Goal: Task Accomplishment & Management: Manage account settings

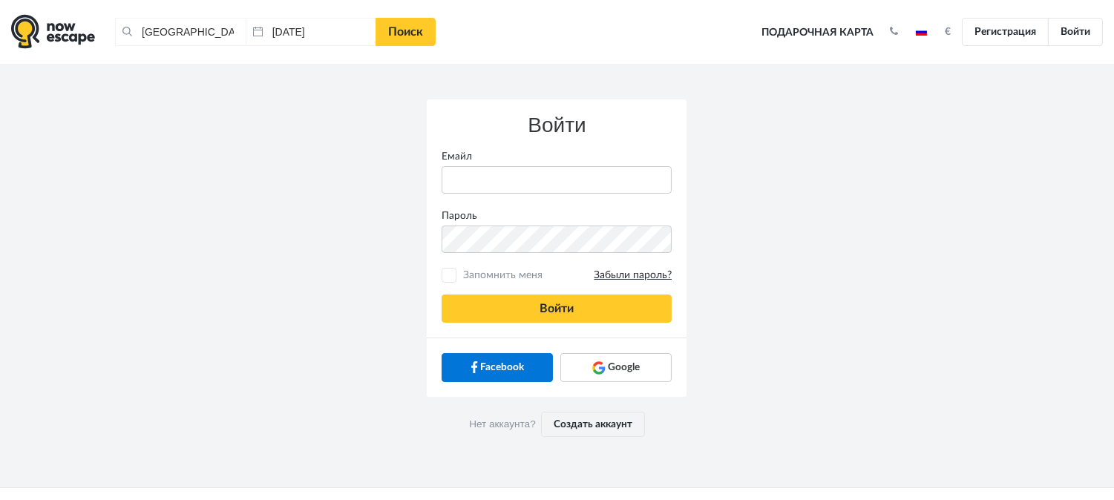
type input "anatoly@imaginaris.ee"
click at [555, 289] on div "Войти Емайл anatoly@imaginaris.ee Пароль Запомнить меня Забыли пароль? Войти" at bounding box center [557, 218] width 260 height 238
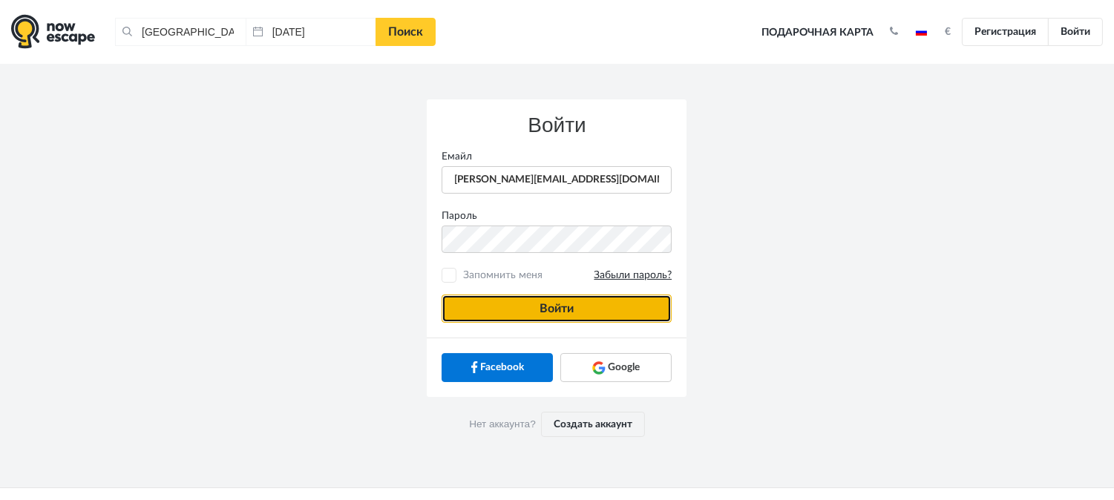
click at [560, 295] on button "Войти" at bounding box center [557, 309] width 230 height 28
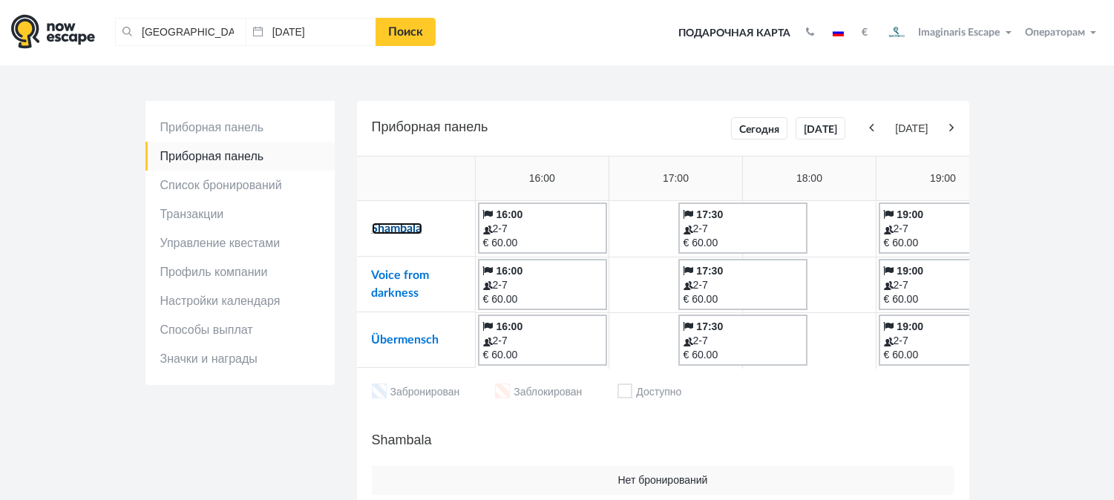
click at [410, 231] on link "Shambala" at bounding box center [397, 229] width 50 height 12
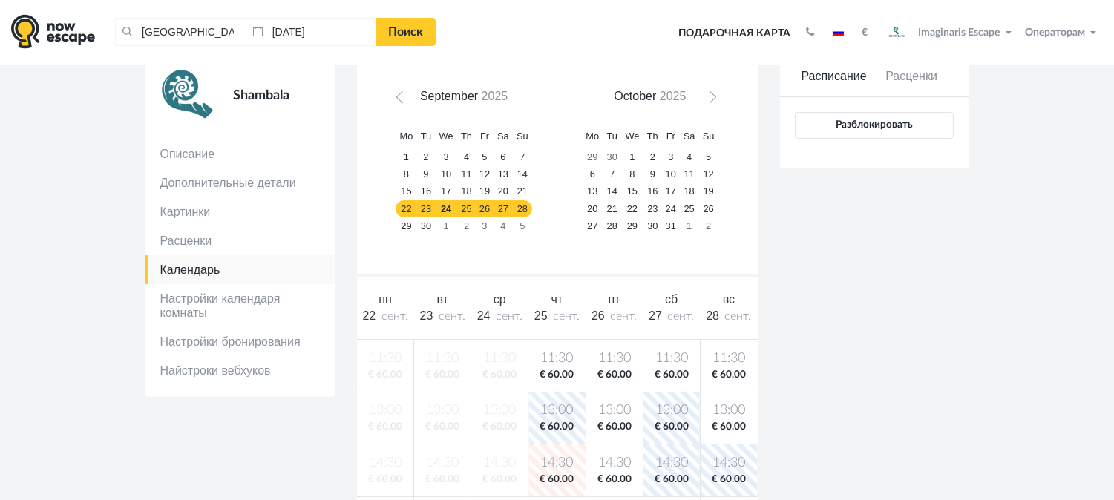
scroll to position [82, 0]
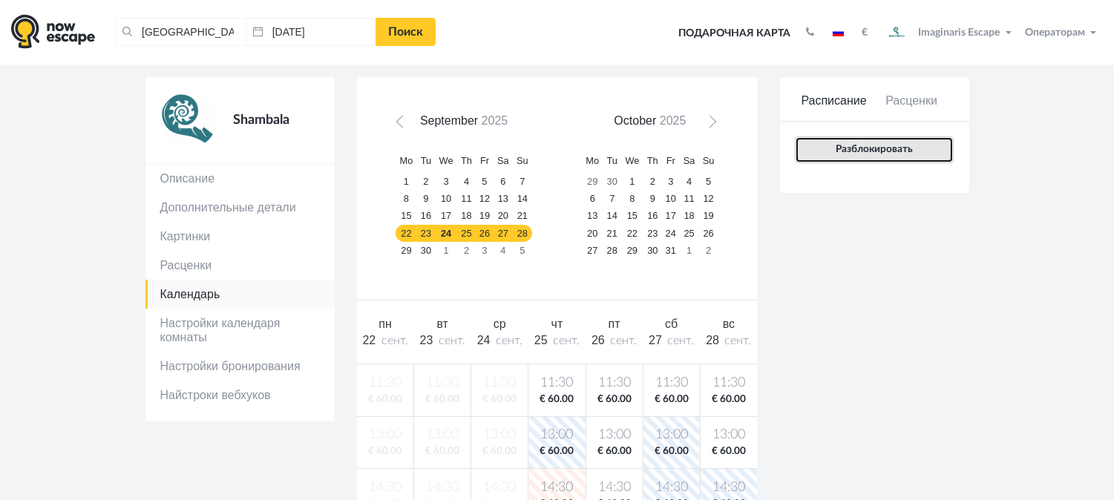
click at [891, 163] on form "Расписание Расценки Бронирование возможно только для одного выбранного слота Ра…" at bounding box center [874, 135] width 189 height 117
click at [871, 154] on button "Разблокировать" at bounding box center [874, 150] width 158 height 27
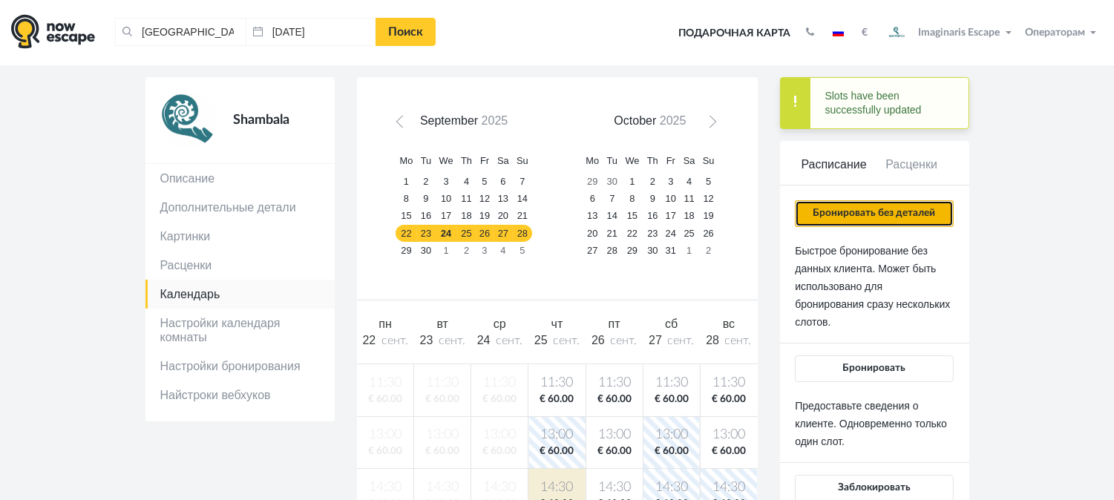
click at [866, 206] on button "Бронировать без деталей" at bounding box center [874, 213] width 158 height 27
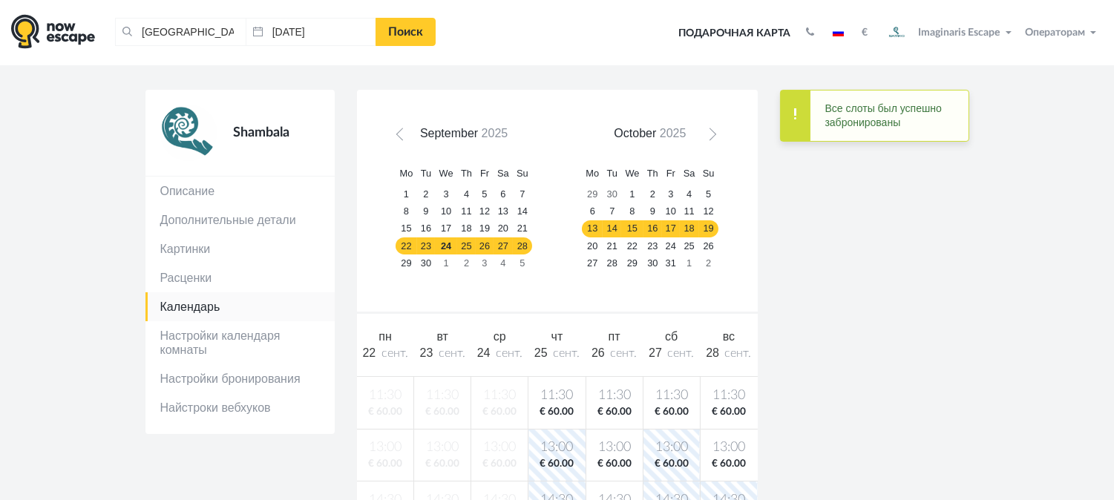
scroll to position [0, 0]
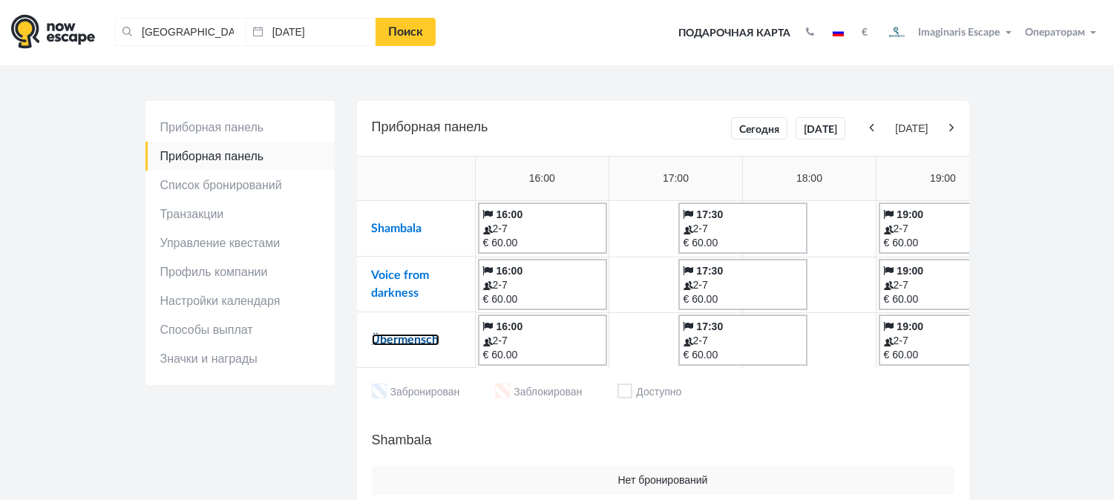
click at [431, 337] on link "Übermensch" at bounding box center [406, 340] width 68 height 12
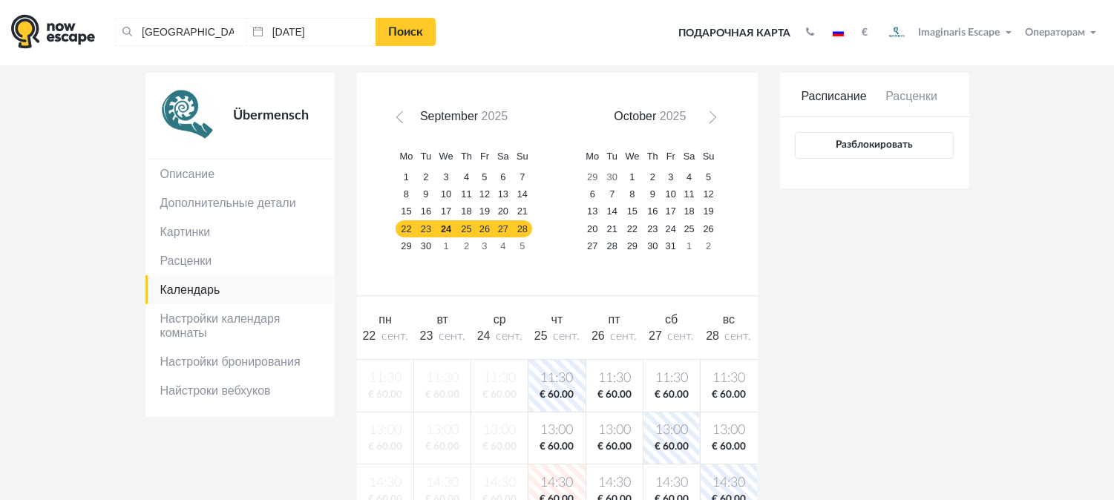
scroll to position [82, 0]
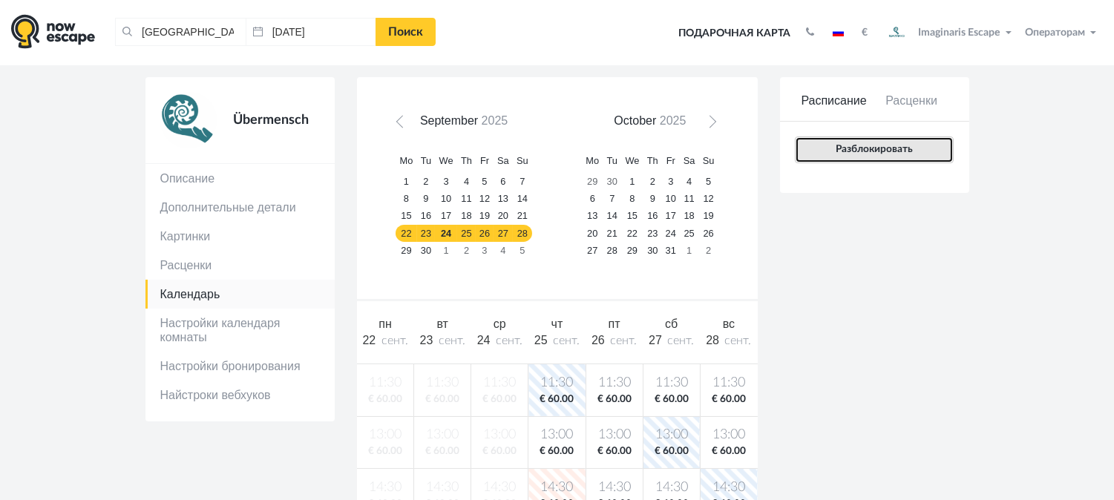
click at [893, 149] on span "Разблокировать" at bounding box center [874, 149] width 77 height 10
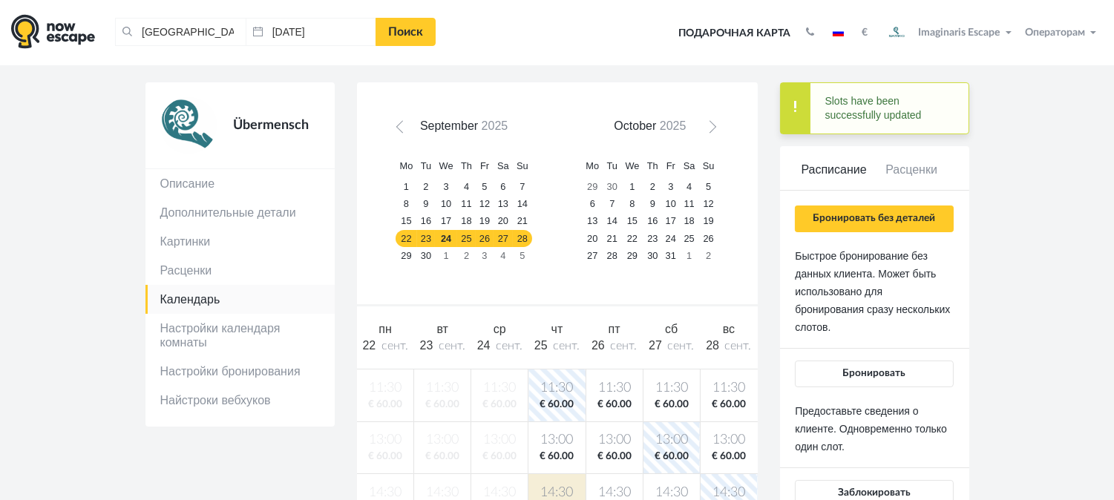
scroll to position [0, 0]
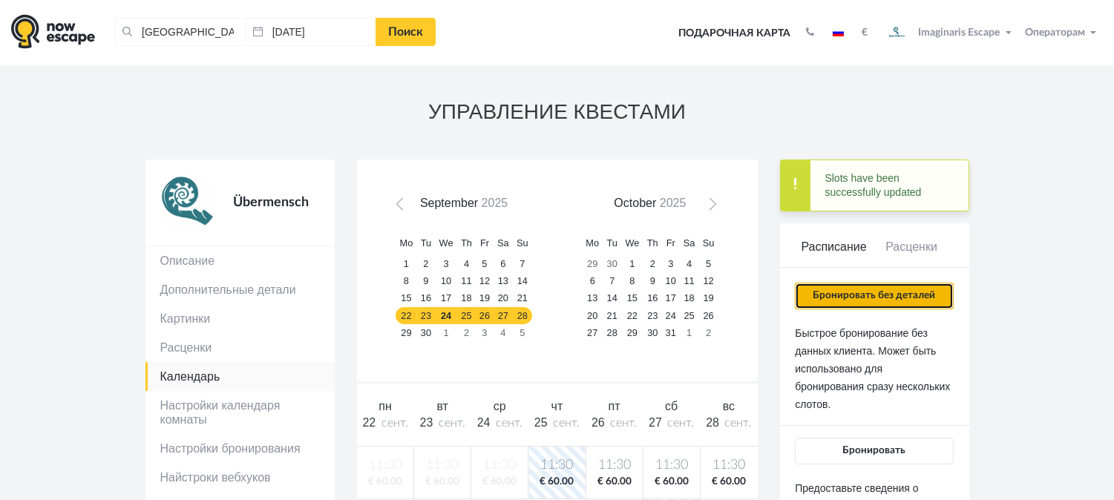
click at [888, 284] on button "Бронировать без деталей" at bounding box center [874, 296] width 158 height 27
